Goal: Obtain resource: Download file/media

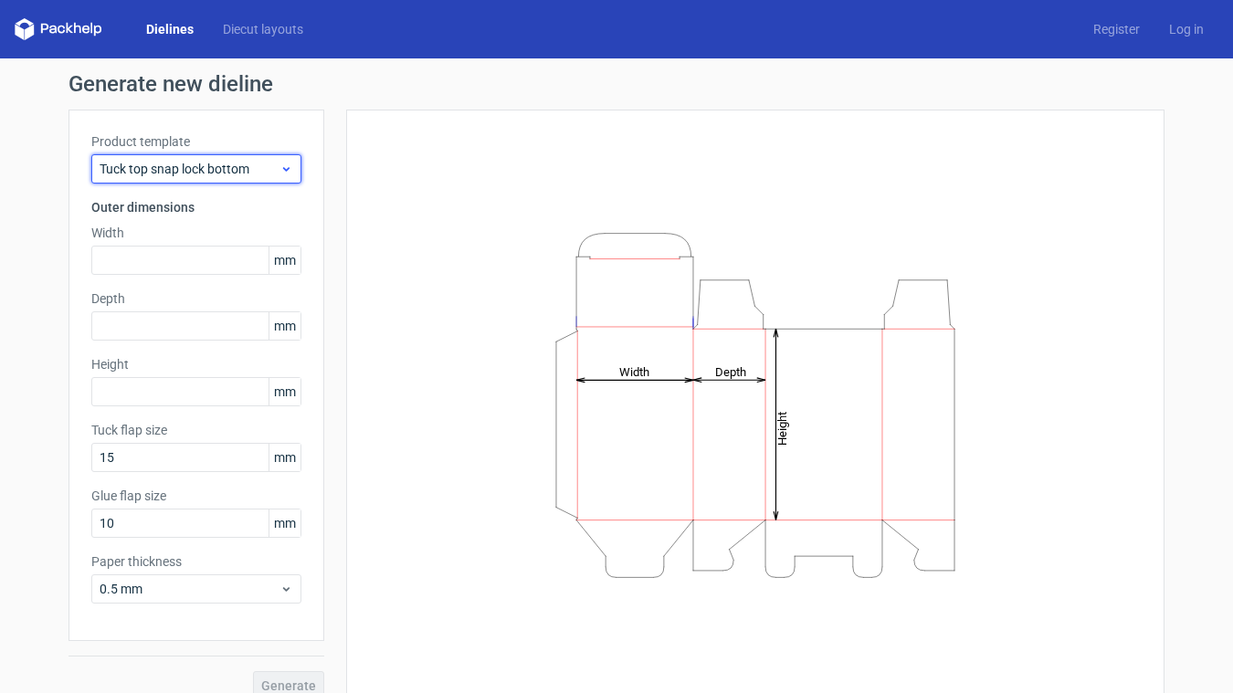
click at [189, 161] on span "Tuck top snap lock bottom" at bounding box center [190, 169] width 180 height 18
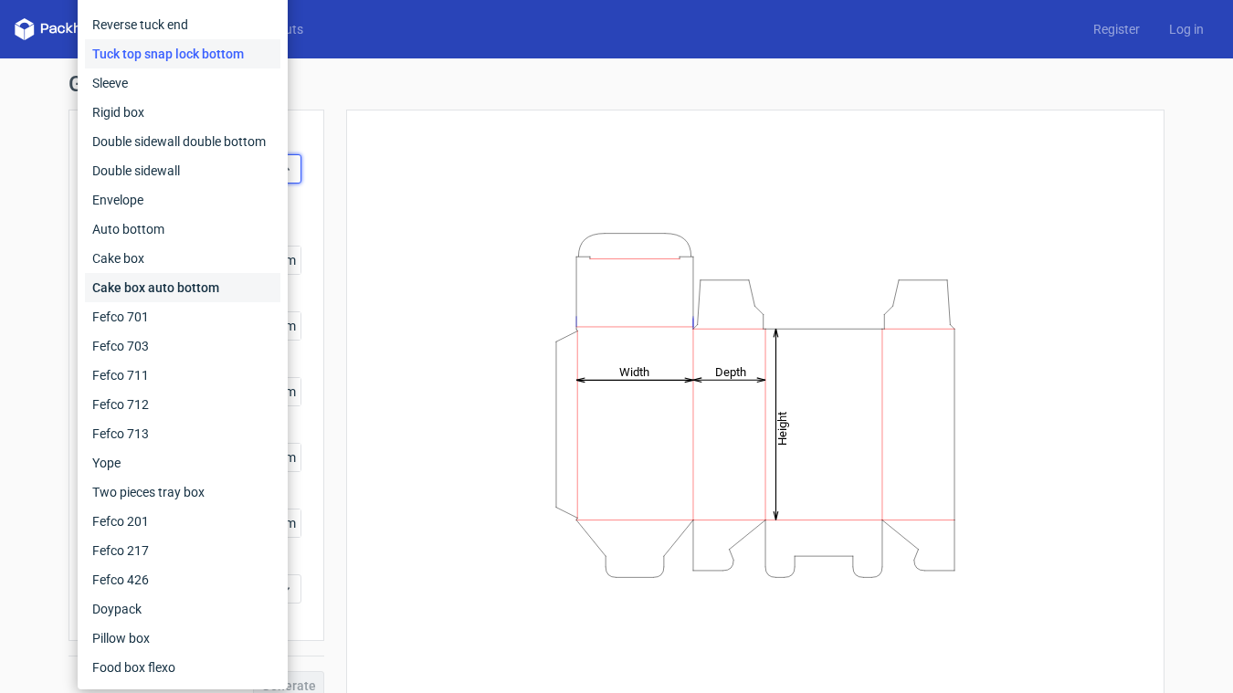
click at [210, 292] on div "Cake box auto bottom" at bounding box center [182, 287] width 195 height 29
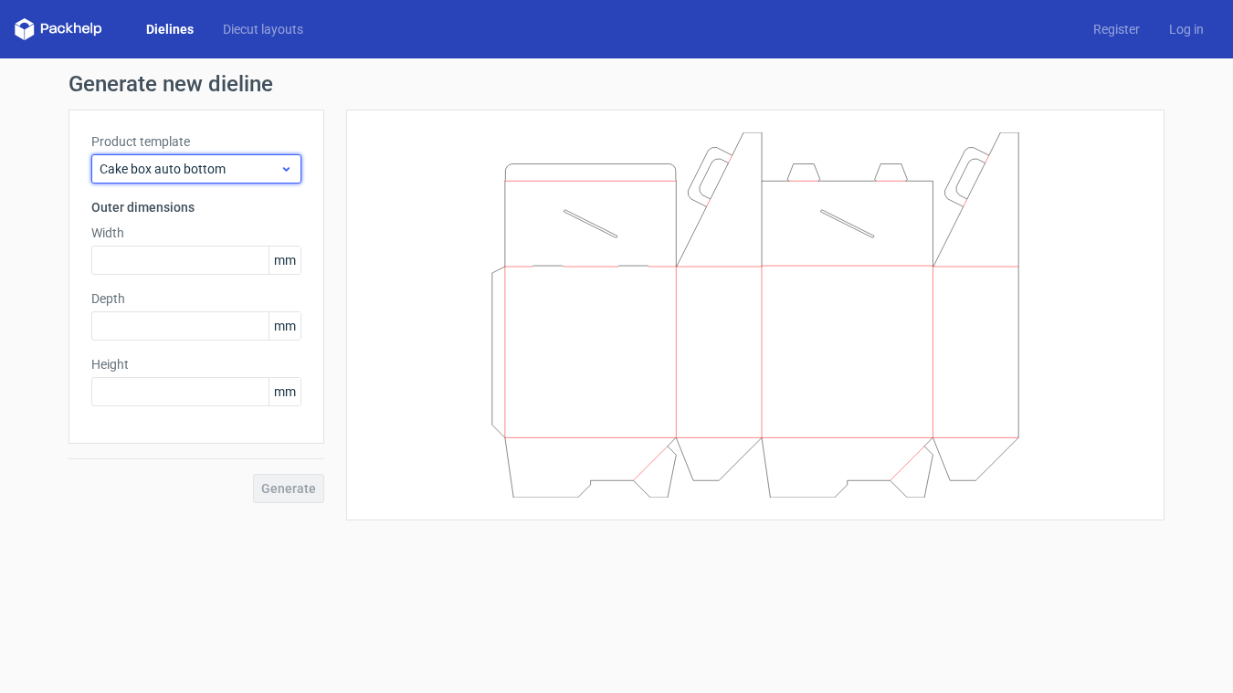
click at [195, 172] on span "Cake box auto bottom" at bounding box center [190, 169] width 180 height 18
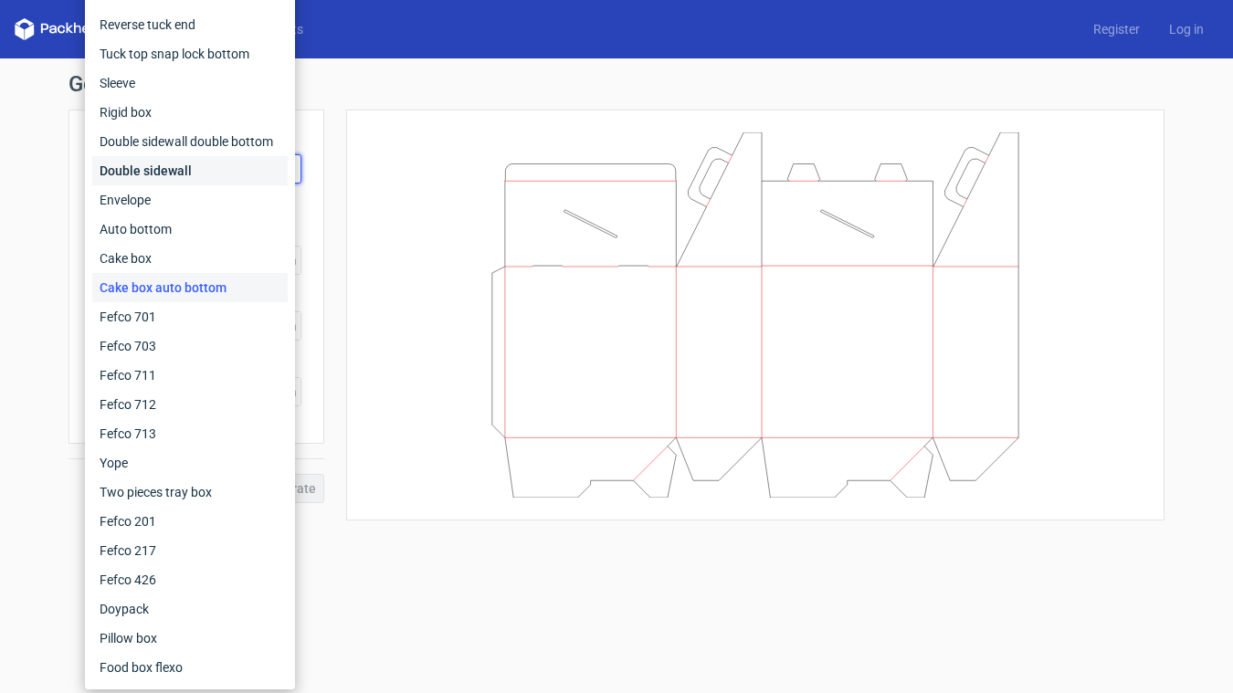
click at [195, 162] on div "Double sidewall" at bounding box center [189, 170] width 195 height 29
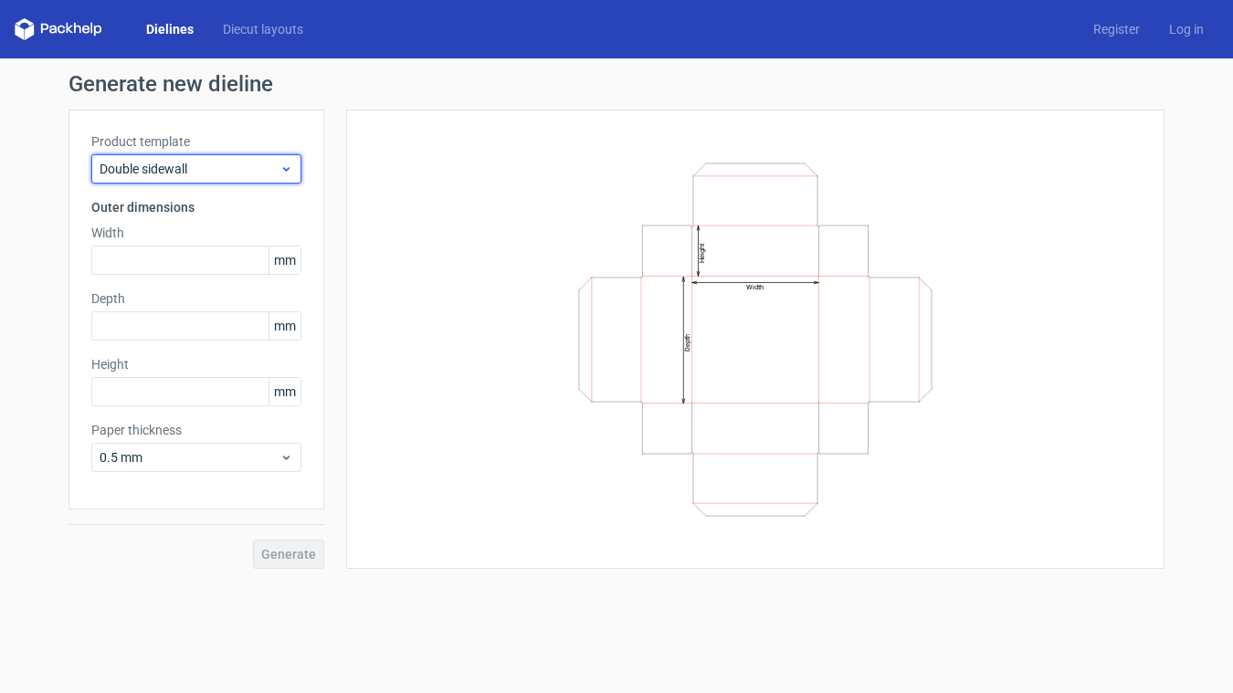
click at [210, 167] on span "Double sidewall" at bounding box center [190, 169] width 180 height 18
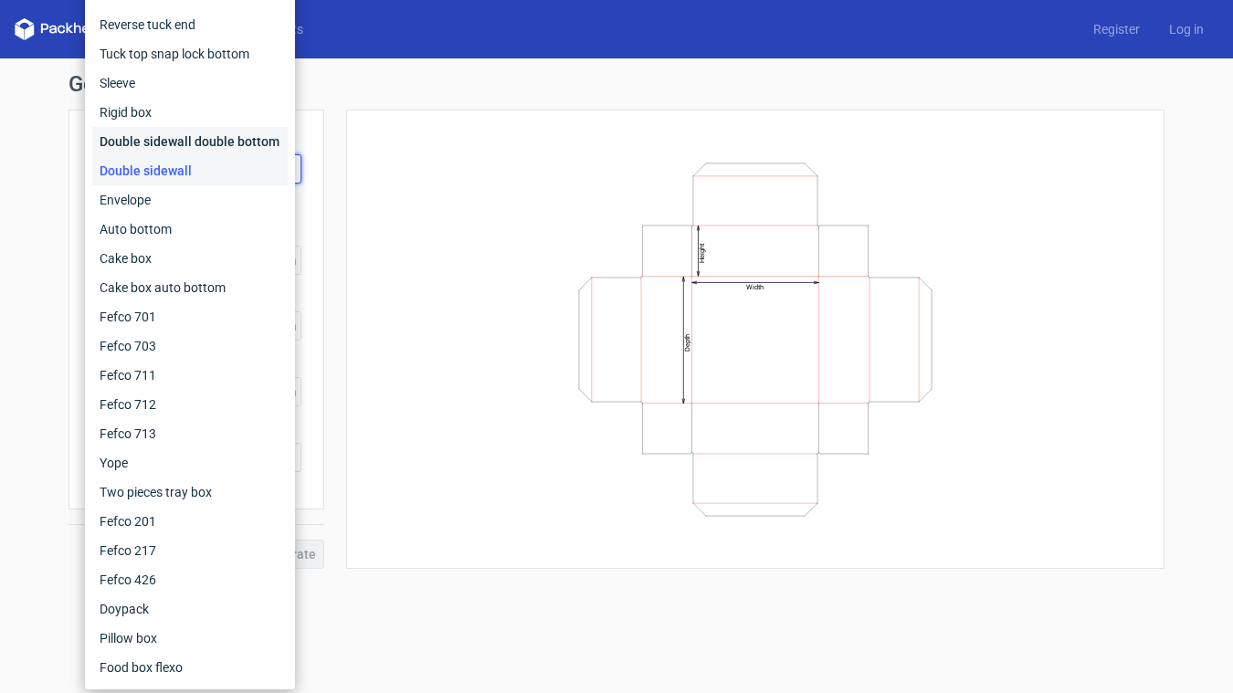
click at [200, 139] on div "Double sidewall double bottom" at bounding box center [189, 141] width 195 height 29
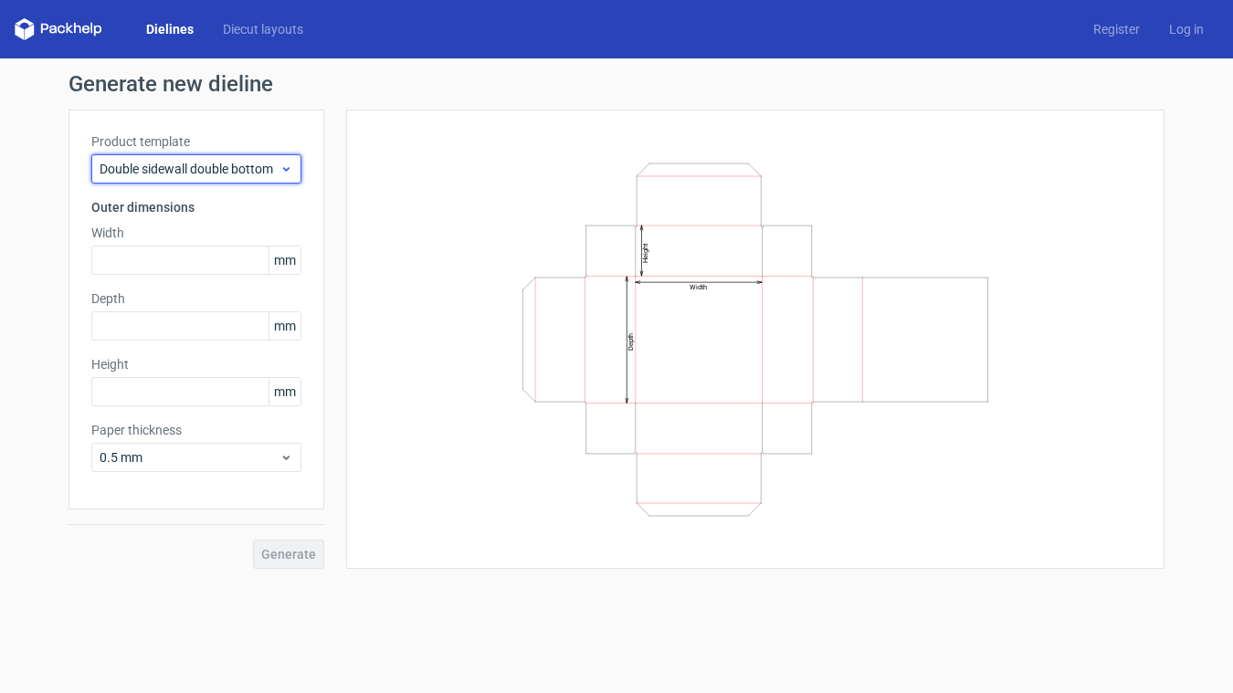
click at [203, 172] on span "Double sidewall double bottom" at bounding box center [190, 169] width 180 height 18
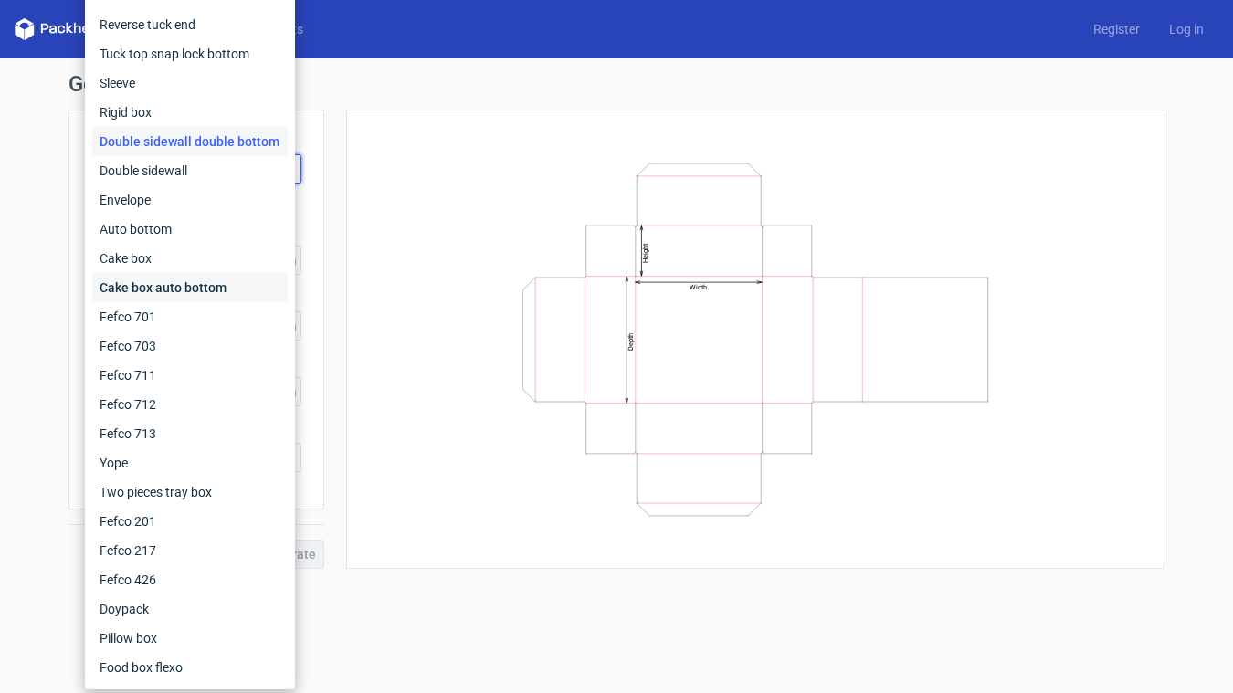
click at [195, 289] on div "Cake box auto bottom" at bounding box center [189, 287] width 195 height 29
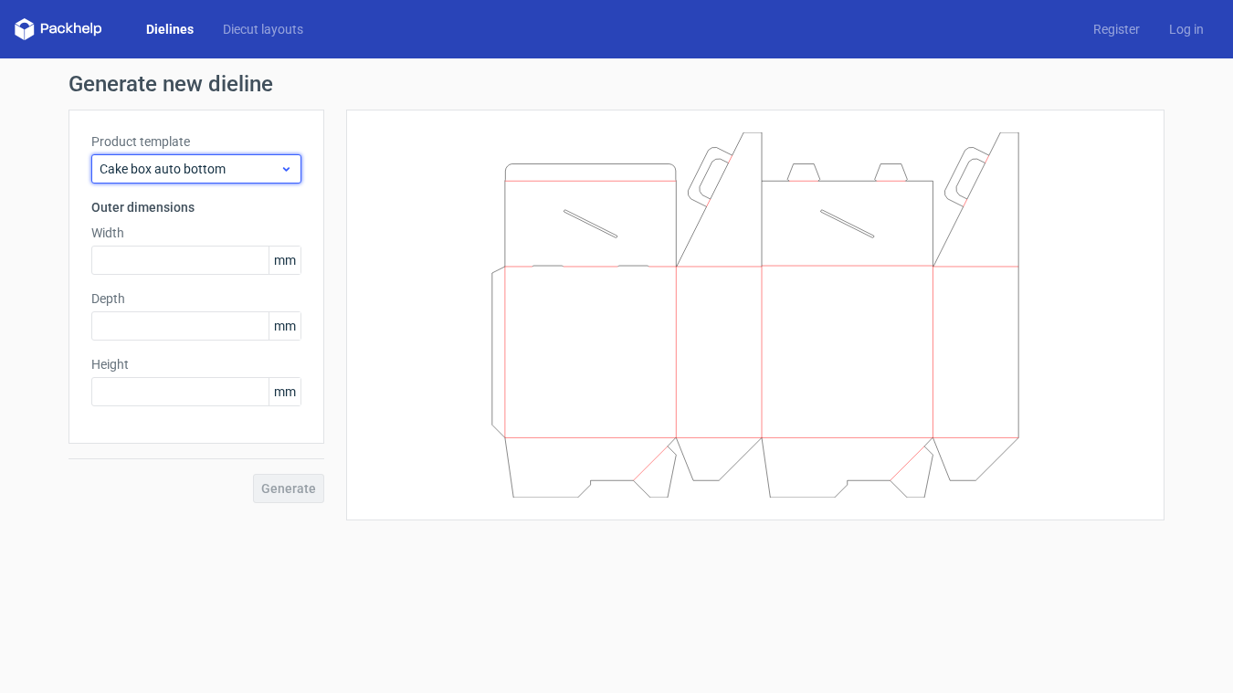
click at [226, 175] on span "Cake box auto bottom" at bounding box center [190, 169] width 180 height 18
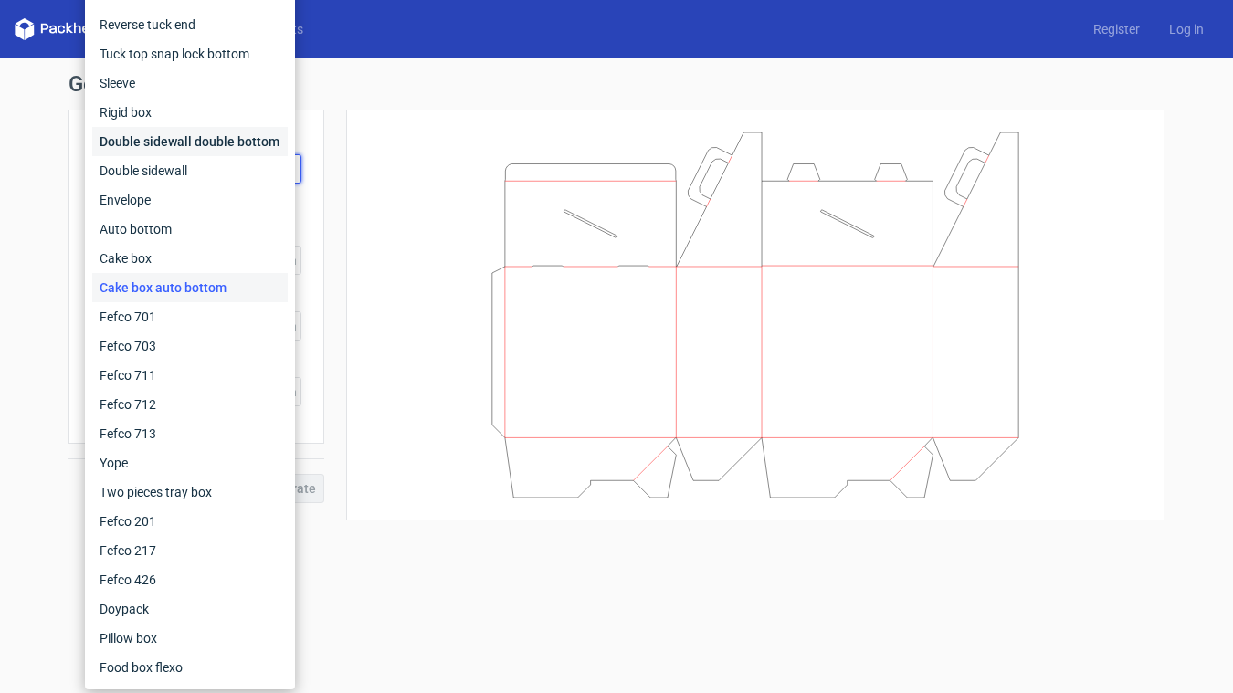
click at [192, 145] on div "Double sidewall double bottom" at bounding box center [189, 141] width 195 height 29
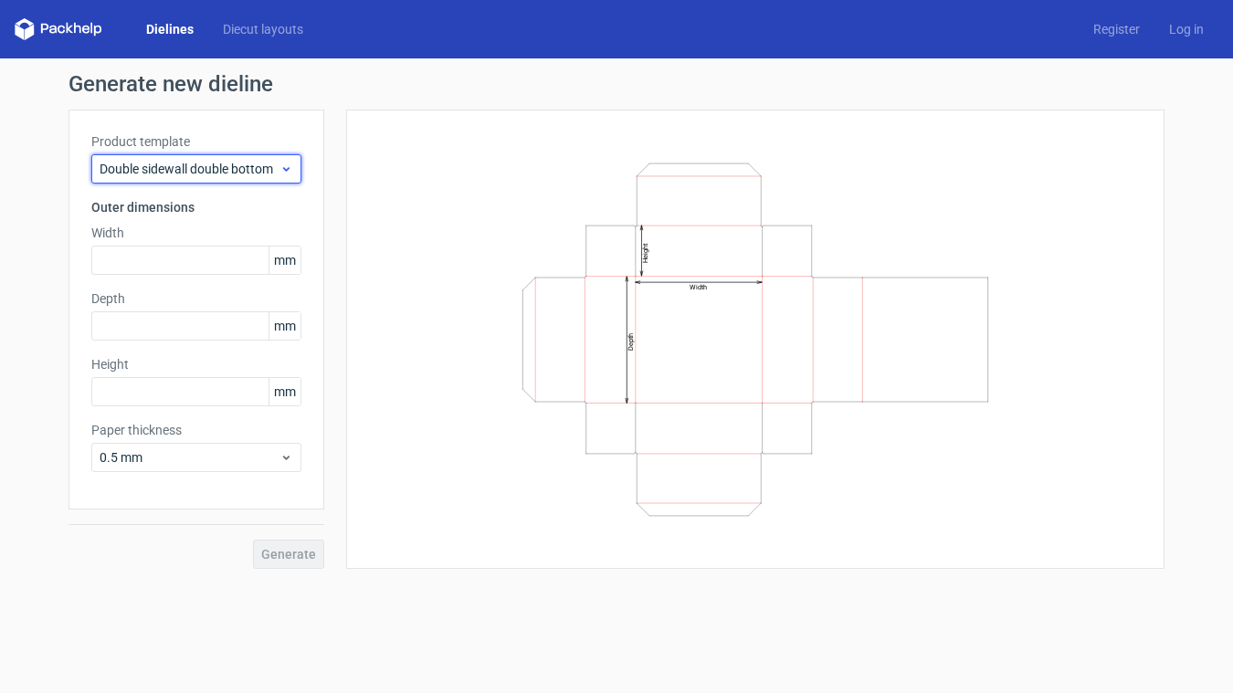
click at [197, 162] on span "Double sidewall double bottom" at bounding box center [190, 169] width 180 height 18
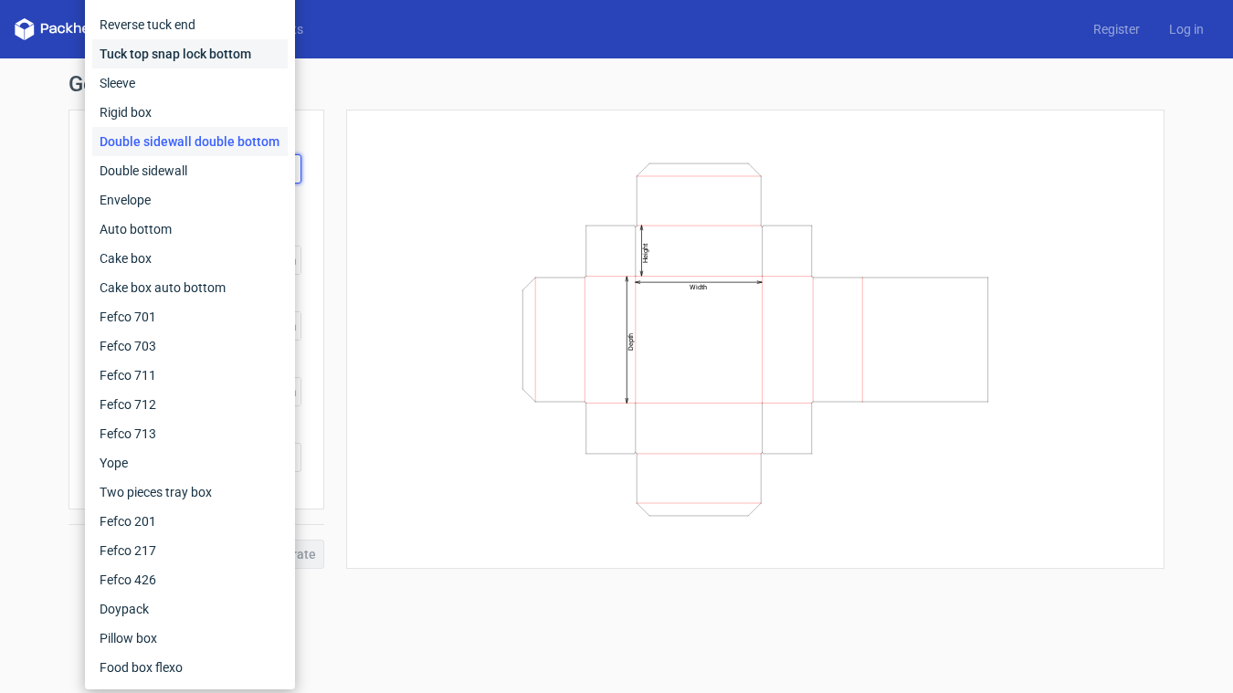
click at [188, 49] on div "Tuck top snap lock bottom" at bounding box center [189, 53] width 195 height 29
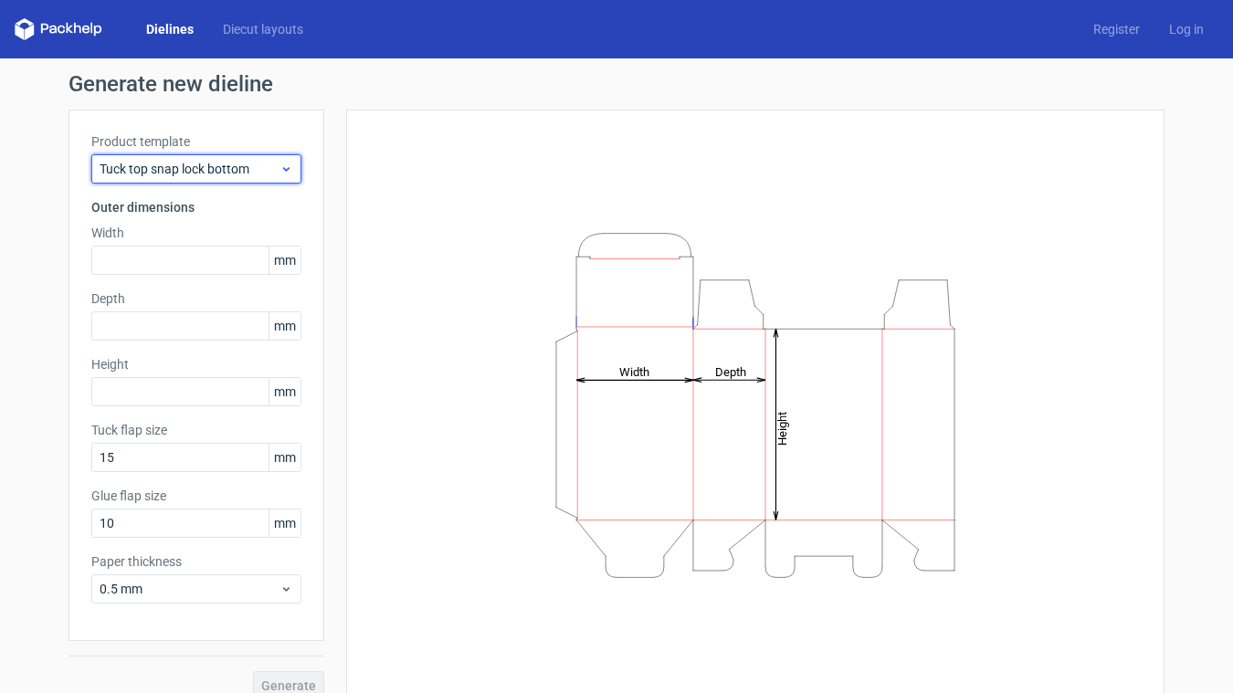
click at [208, 156] on div "Tuck top snap lock bottom" at bounding box center [196, 168] width 210 height 29
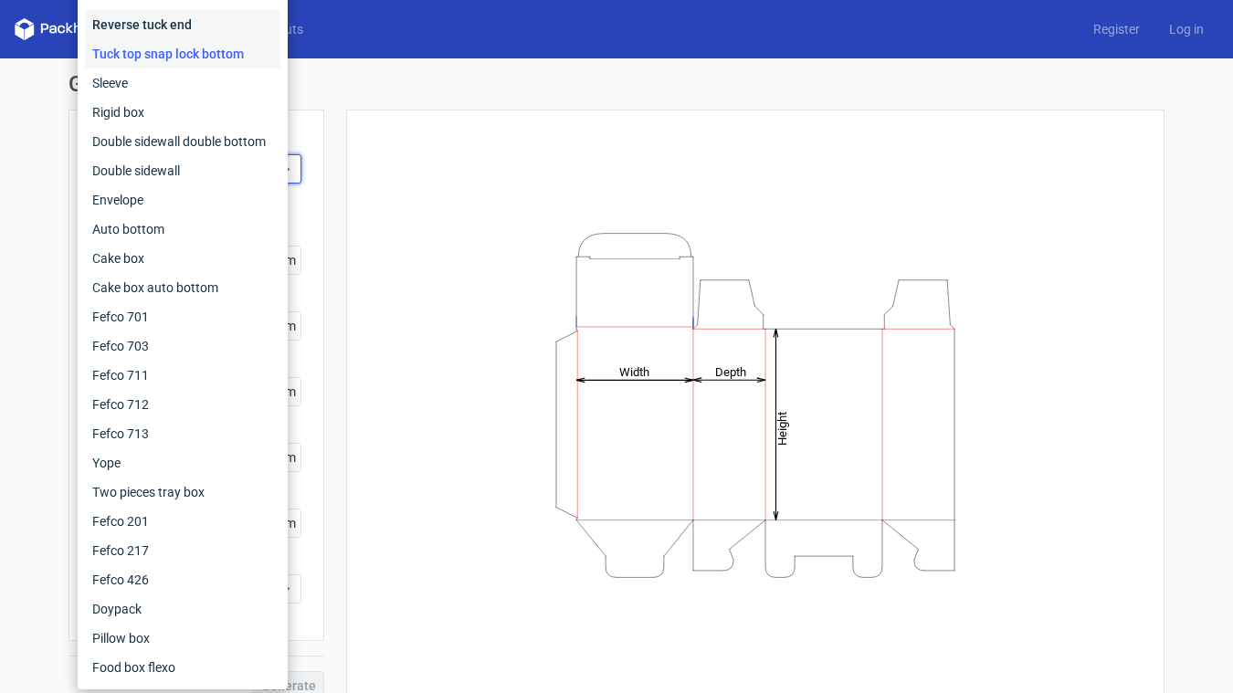
click at [168, 19] on div "Reverse tuck end" at bounding box center [182, 24] width 195 height 29
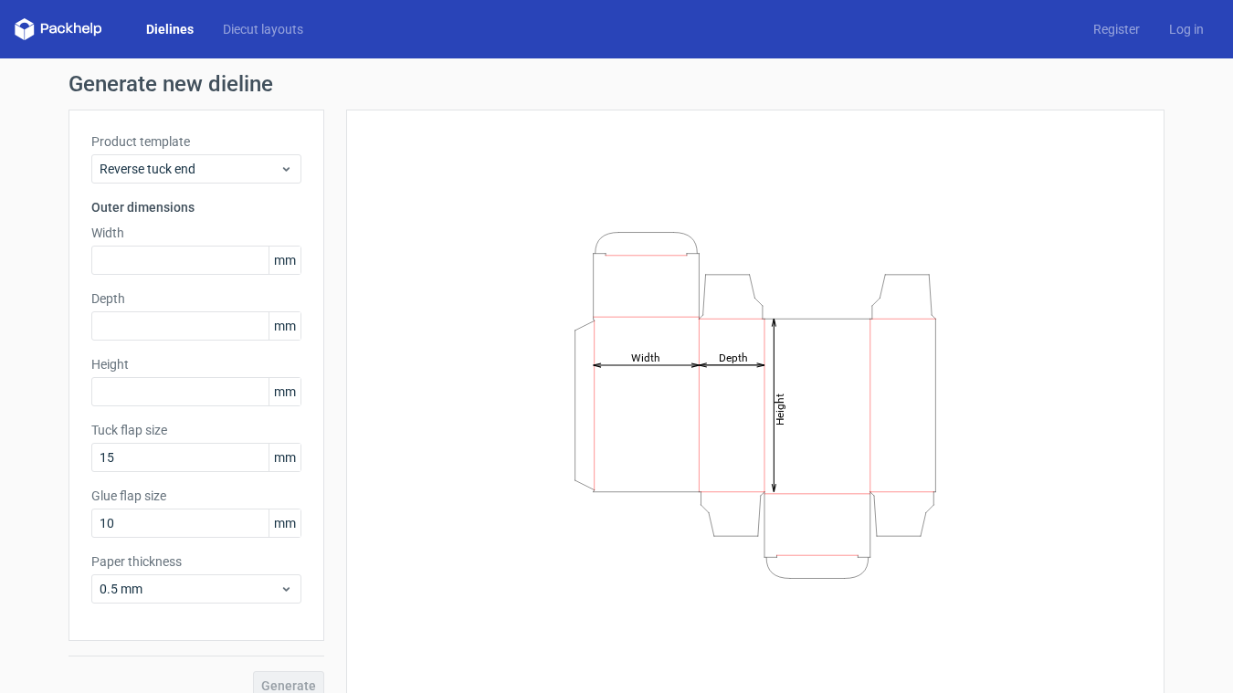
click at [384, 176] on div "Height Depth Width" at bounding box center [755, 404] width 773 height 545
click at [197, 164] on span "Reverse tuck end" at bounding box center [190, 169] width 180 height 18
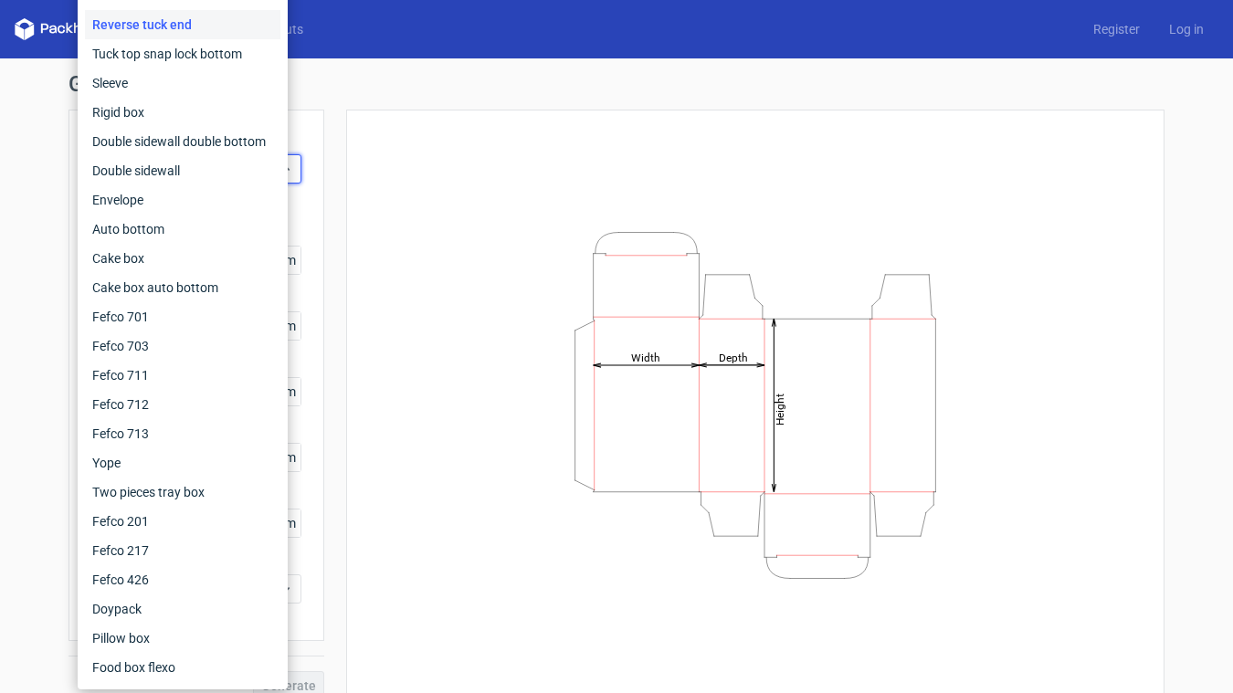
click at [1078, 274] on div "Height Depth Width" at bounding box center [755, 404] width 773 height 545
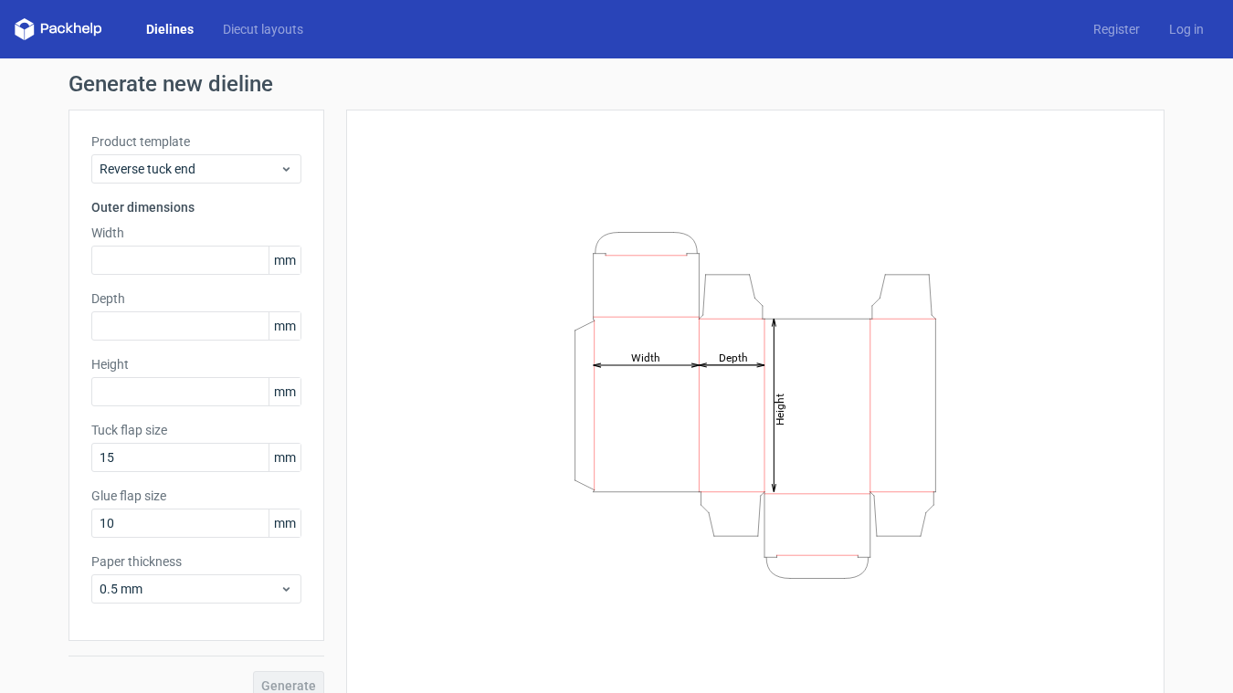
click at [544, 397] on icon "Height Depth Width" at bounding box center [755, 405] width 548 height 365
click at [192, 260] on input "text" at bounding box center [196, 260] width 210 height 29
type input "2"
type input "64"
type input "32"
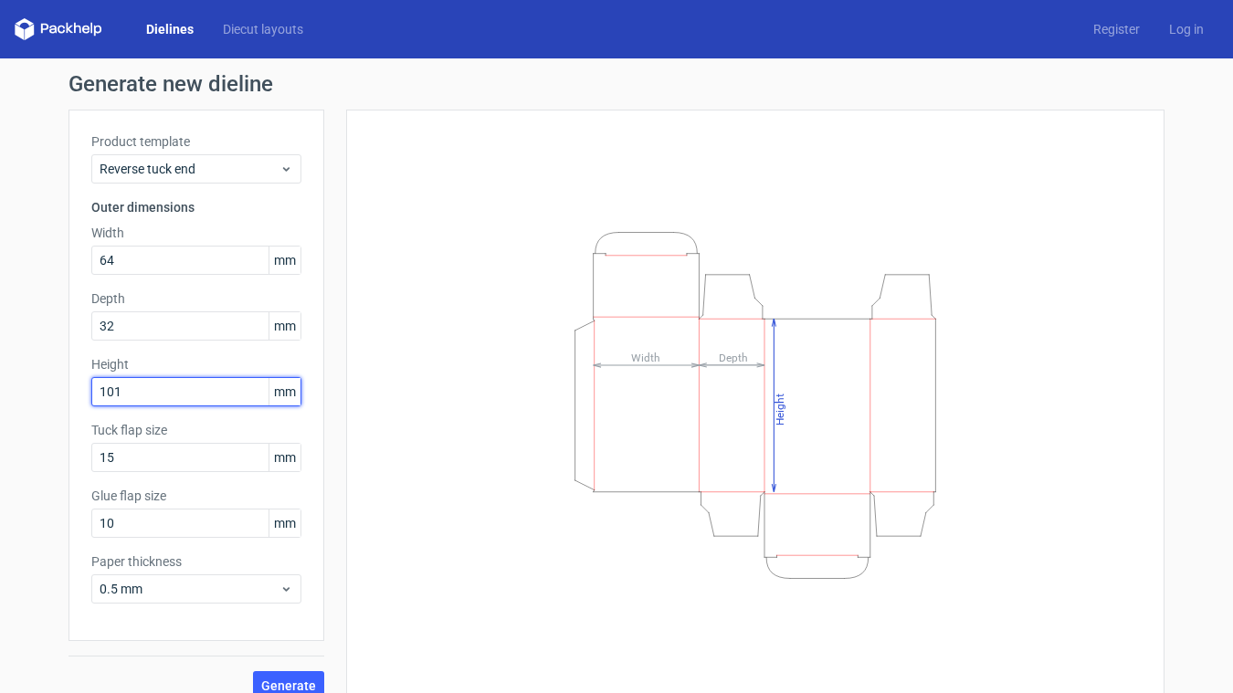
type input "101"
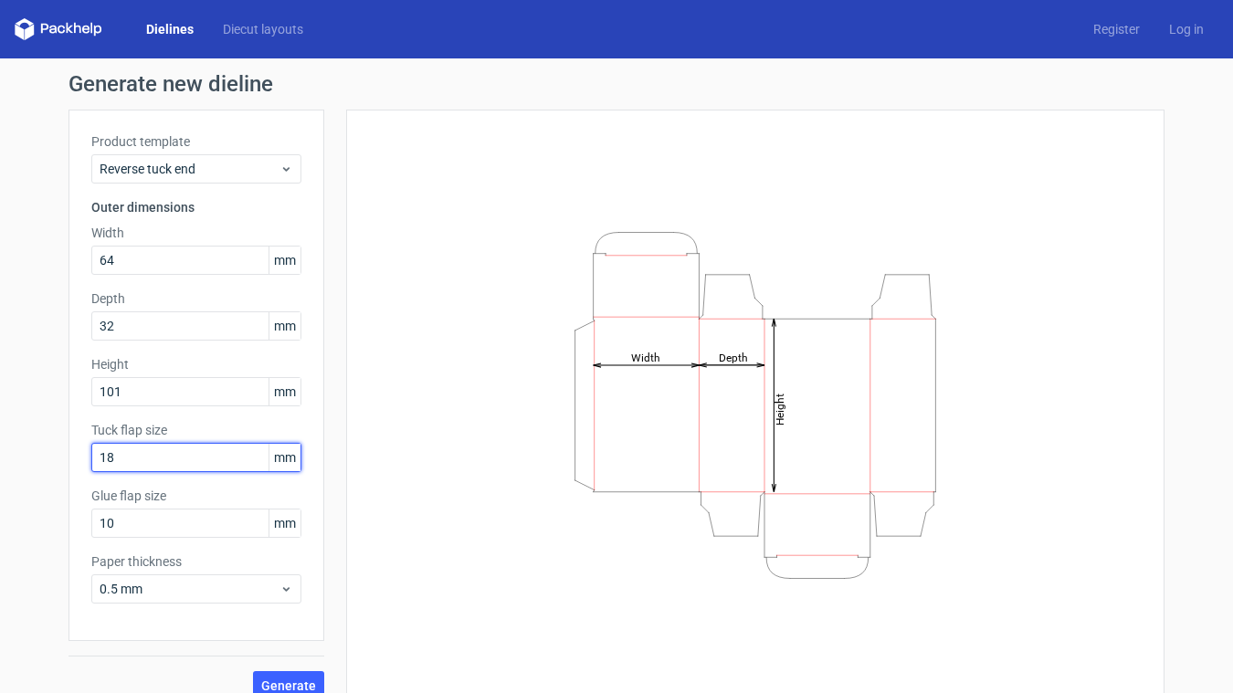
type input "18"
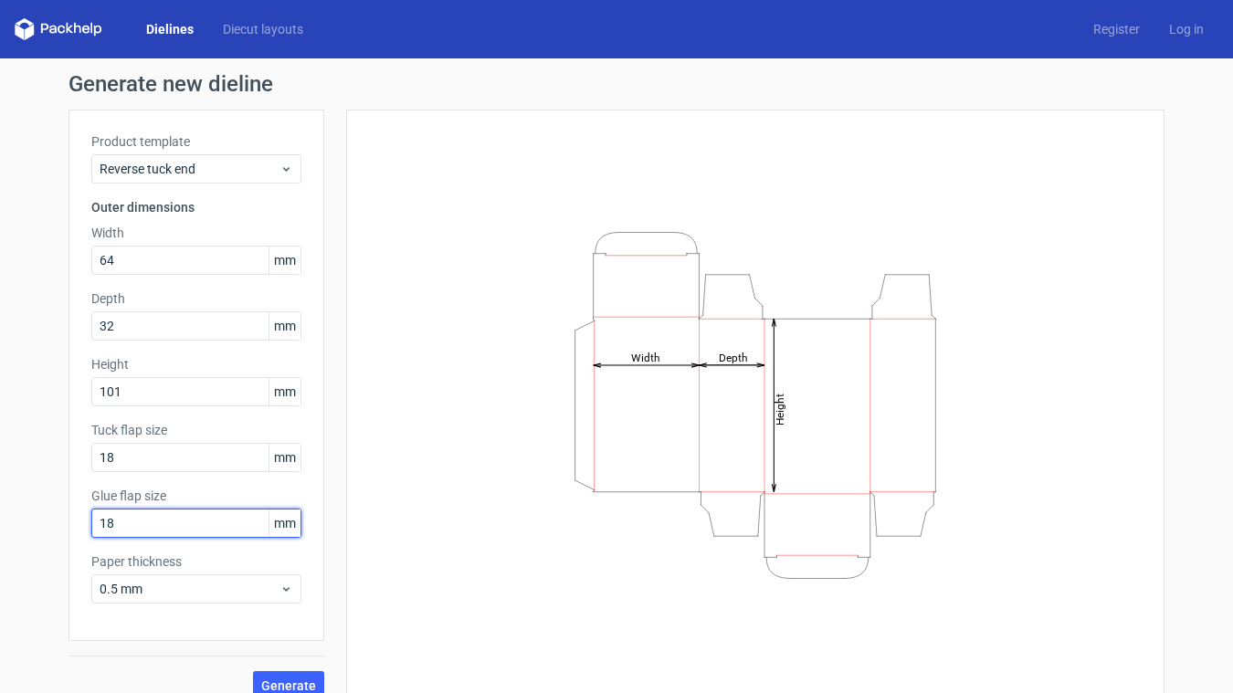
type input "18"
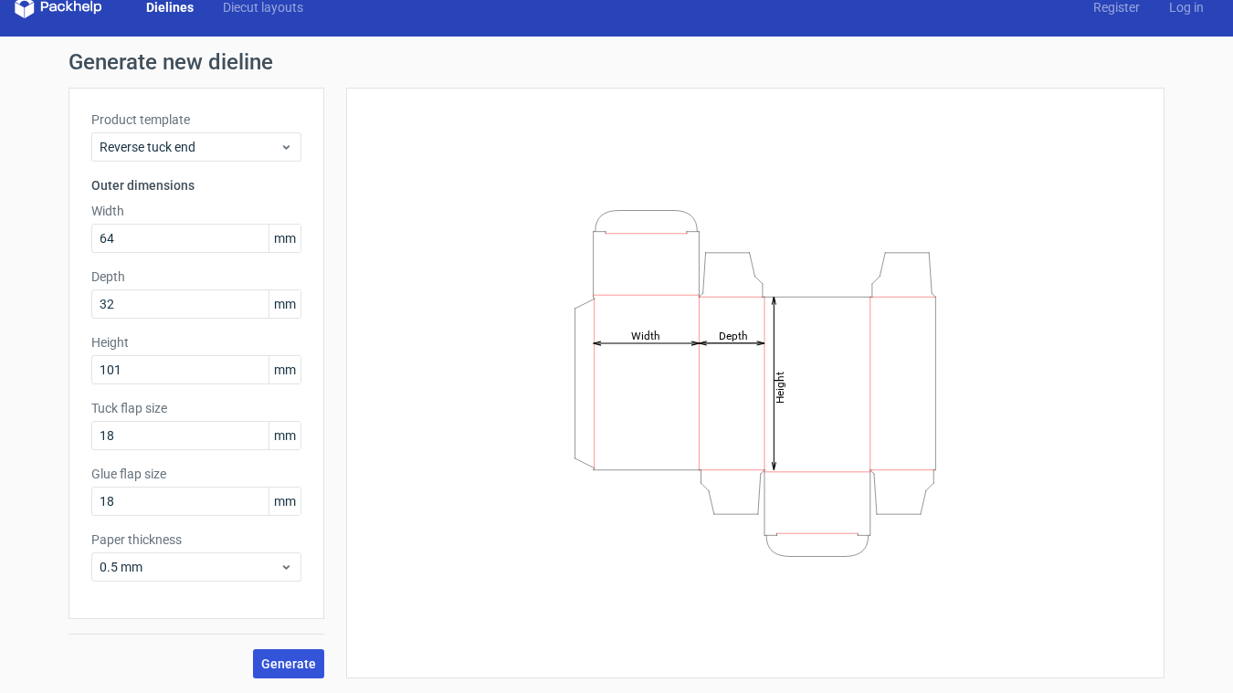
click at [289, 668] on span "Generate" at bounding box center [288, 664] width 55 height 13
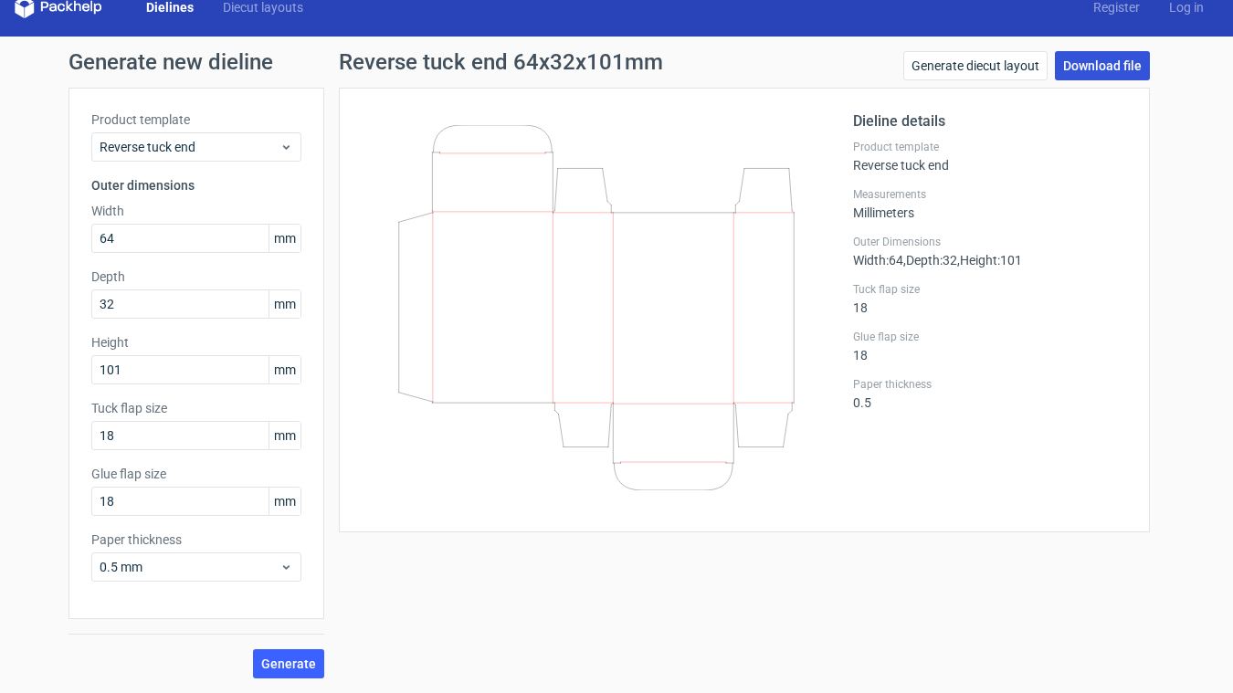
click at [1123, 69] on link "Download file" at bounding box center [1102, 65] width 95 height 29
